Goal: Task Accomplishment & Management: Complete application form

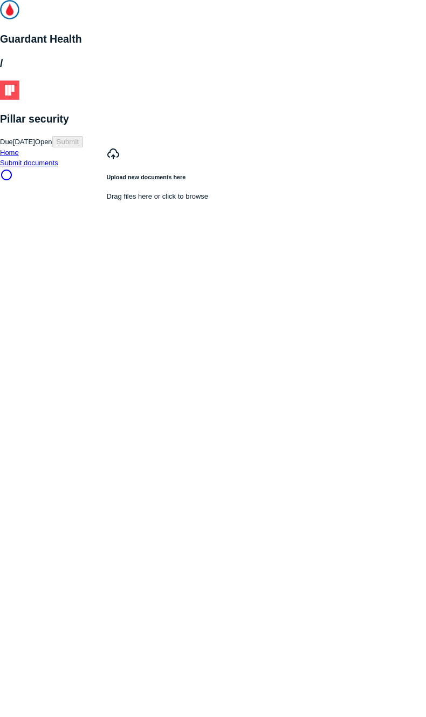
click at [12, 170] on icon at bounding box center [6, 175] width 11 height 11
